Goal: Find specific page/section: Find specific page/section

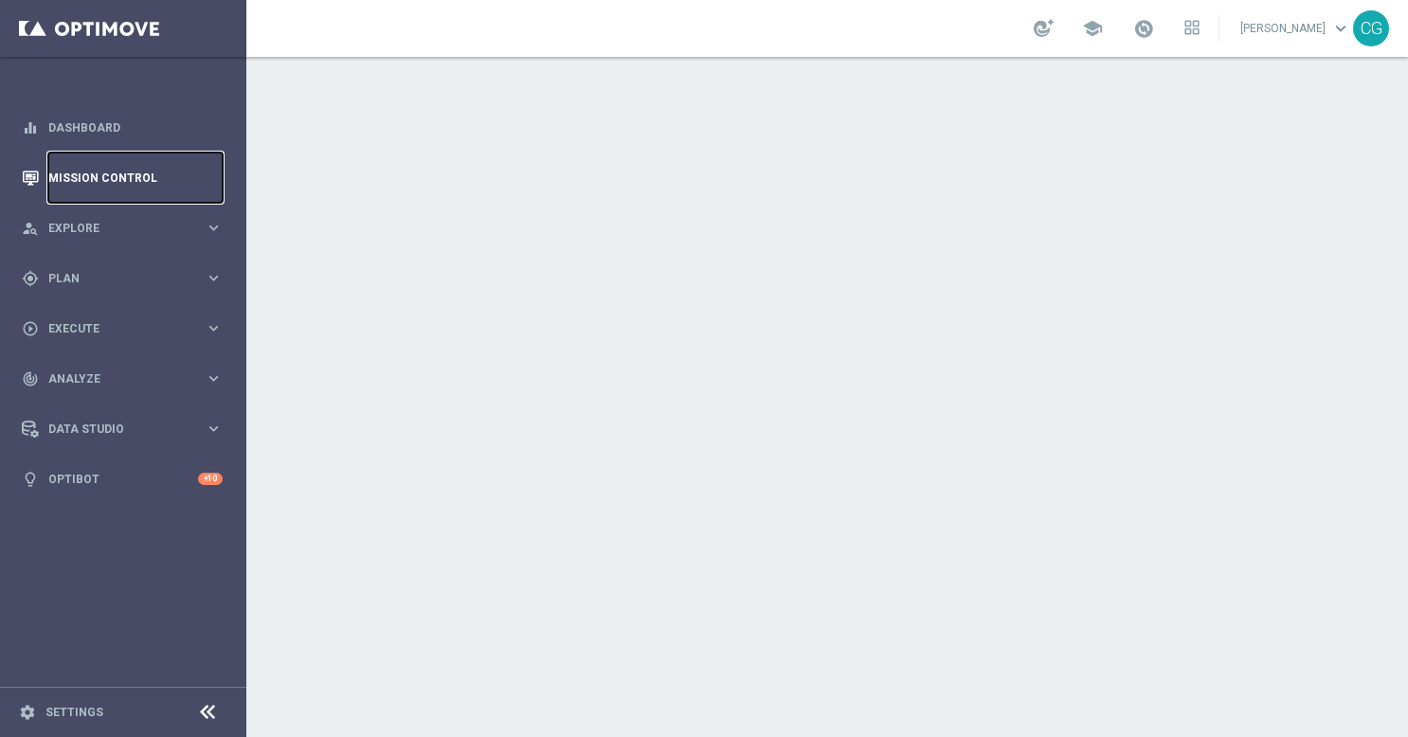
click at [92, 182] on link "Mission Control" at bounding box center [135, 177] width 174 height 50
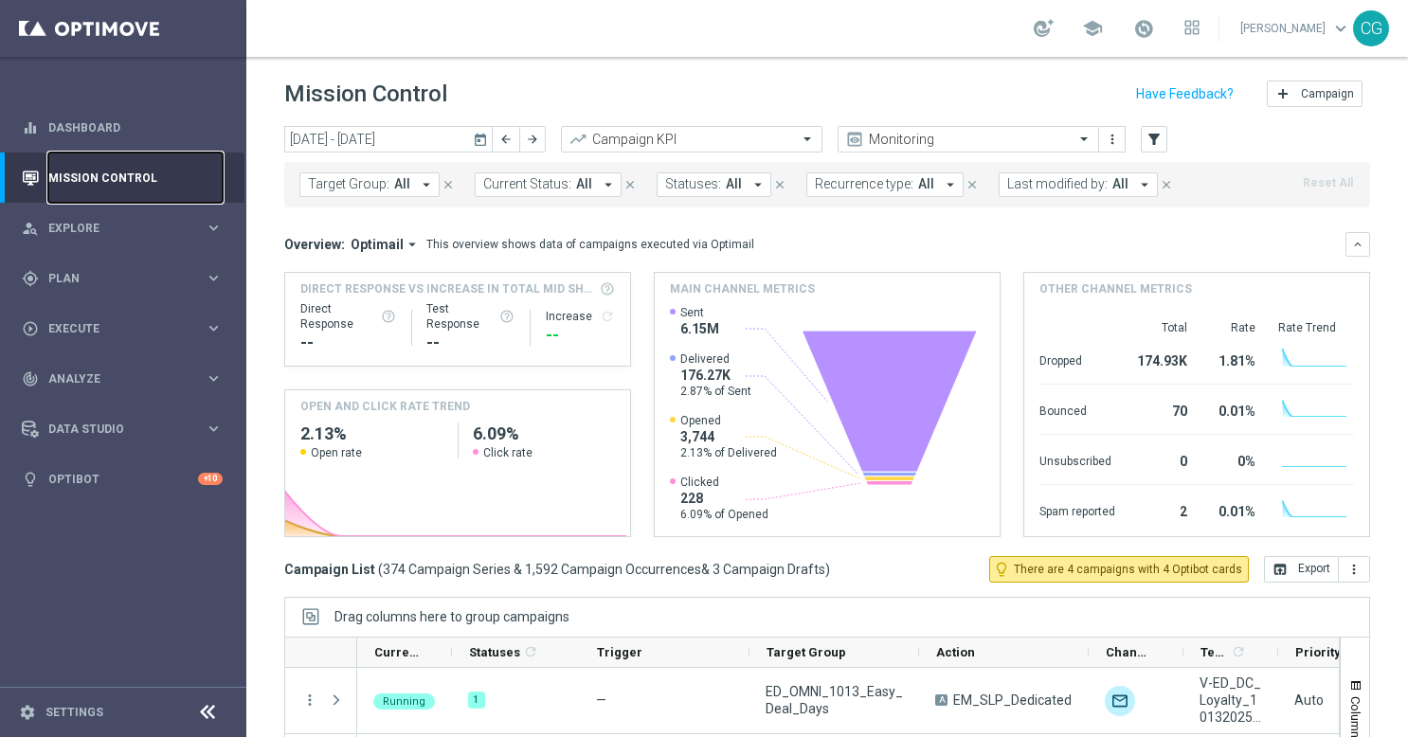
scroll to position [208, 0]
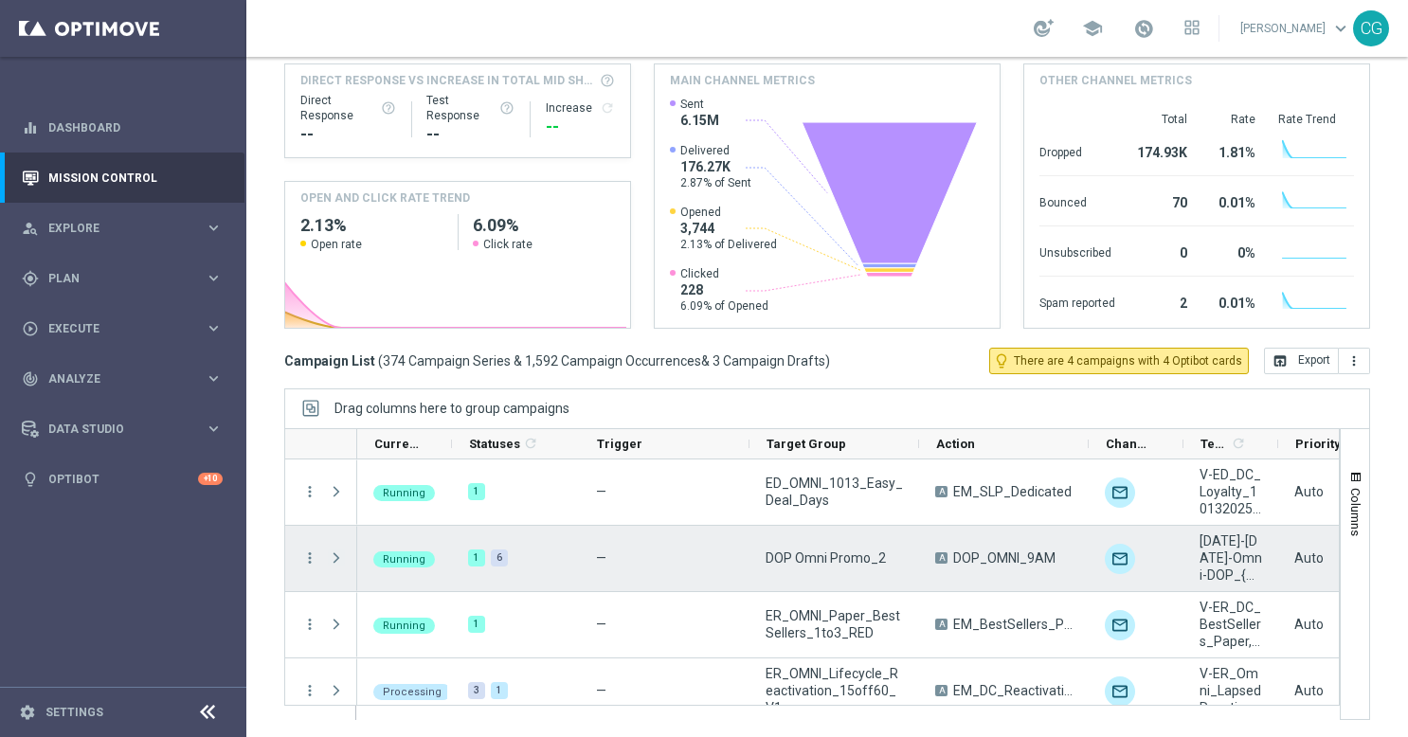
click at [336, 562] on span "Press SPACE to select this row." at bounding box center [336, 557] width 17 height 15
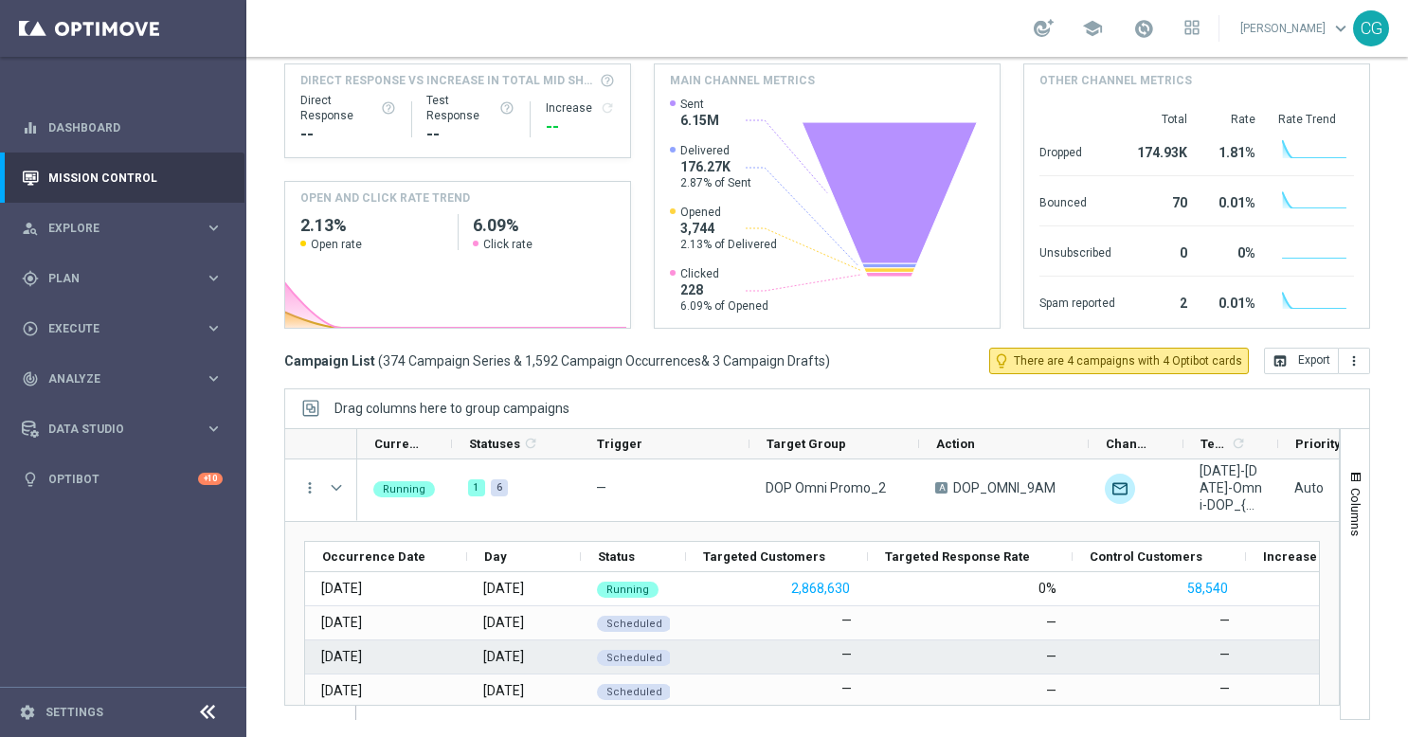
scroll to position [165, 0]
